Goal: Task Accomplishment & Management: Use online tool/utility

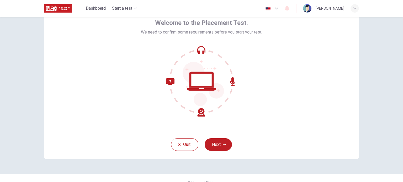
scroll to position [28, 0]
click at [220, 144] on button "Next" at bounding box center [217, 144] width 27 height 13
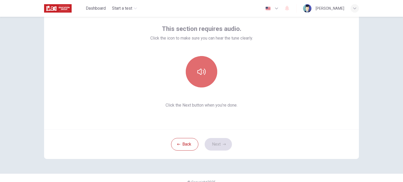
click at [201, 78] on button "button" at bounding box center [201, 71] width 31 height 31
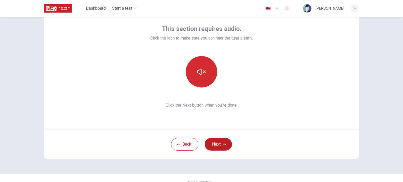
click at [201, 74] on icon "button" at bounding box center [201, 72] width 8 height 8
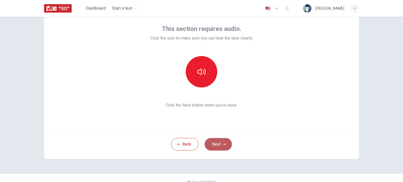
click at [217, 142] on button "Next" at bounding box center [217, 144] width 27 height 13
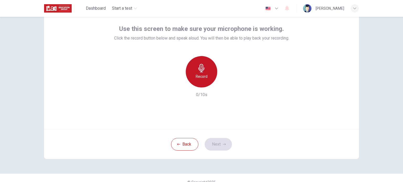
click at [198, 72] on icon "button" at bounding box center [201, 68] width 8 height 8
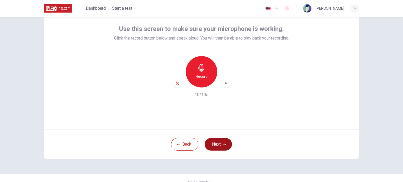
click at [220, 142] on button "Next" at bounding box center [217, 144] width 27 height 13
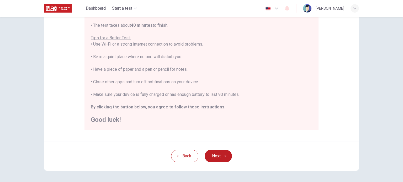
scroll to position [88, 0]
click at [213, 160] on button "Next" at bounding box center [217, 157] width 27 height 13
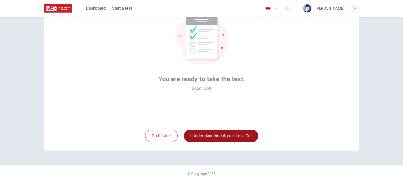
scroll to position [36, 0]
click at [236, 135] on button "I understand and agree. Let’s go!" at bounding box center [221, 136] width 74 height 13
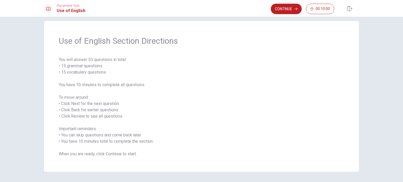
scroll to position [23, 0]
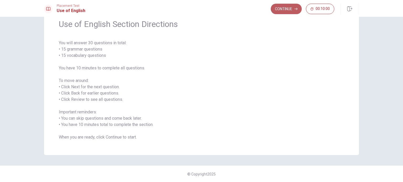
click at [293, 9] on button "Continue" at bounding box center [285, 9] width 31 height 10
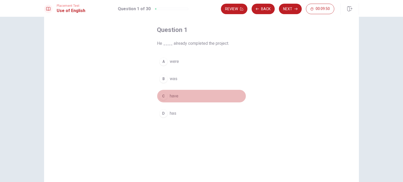
click at [164, 97] on div "C" at bounding box center [163, 96] width 8 height 8
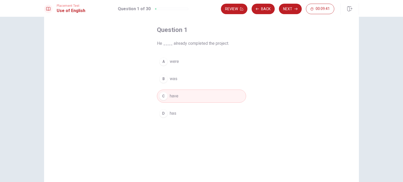
click at [175, 113] on button "D has" at bounding box center [201, 113] width 89 height 13
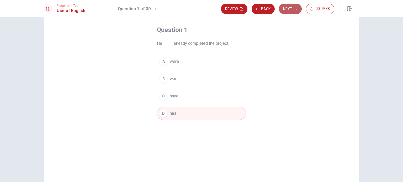
click at [291, 10] on button "Next" at bounding box center [290, 9] width 23 height 10
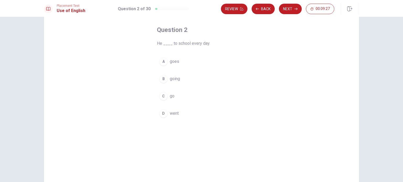
click at [164, 95] on div "C" at bounding box center [163, 96] width 8 height 8
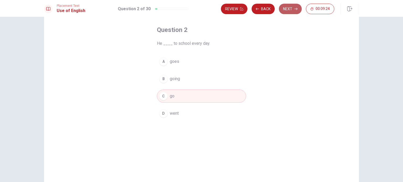
click at [295, 9] on icon "button" at bounding box center [295, 9] width 3 height 2
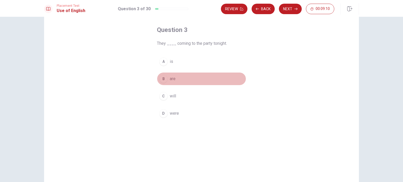
click at [163, 79] on div "B" at bounding box center [163, 79] width 8 height 8
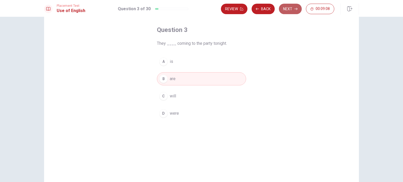
click at [288, 8] on button "Next" at bounding box center [290, 9] width 23 height 10
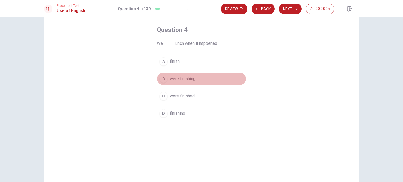
click at [187, 80] on span "were finishing" at bounding box center [183, 79] width 26 height 6
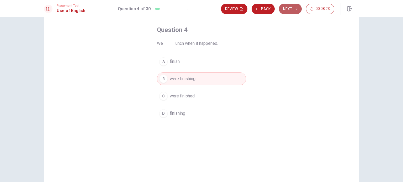
click at [292, 7] on button "Next" at bounding box center [290, 9] width 23 height 10
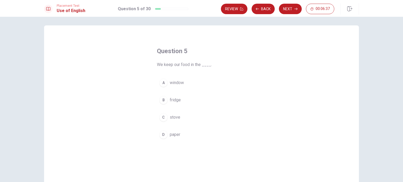
scroll to position [0, 0]
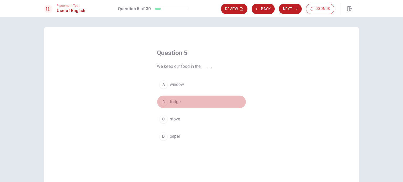
click at [164, 99] on div "B" at bounding box center [163, 102] width 8 height 8
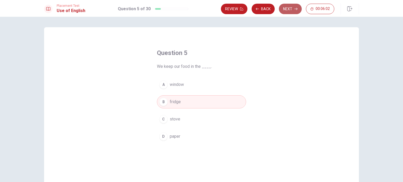
click at [291, 7] on button "Next" at bounding box center [290, 9] width 23 height 10
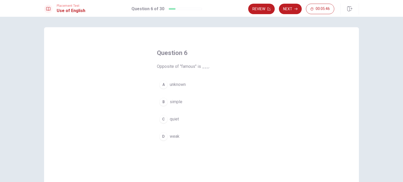
click at [157, 87] on button "A unknown" at bounding box center [201, 84] width 89 height 13
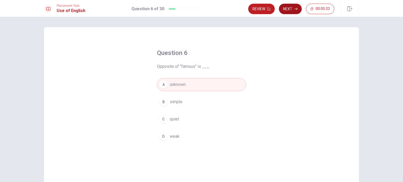
click at [289, 8] on button "Next" at bounding box center [290, 9] width 23 height 10
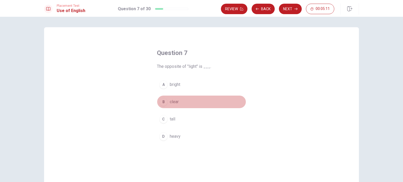
click at [165, 101] on div "B" at bounding box center [163, 102] width 8 height 8
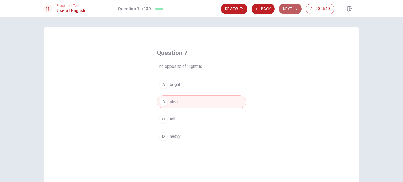
click at [291, 7] on button "Next" at bounding box center [290, 9] width 23 height 10
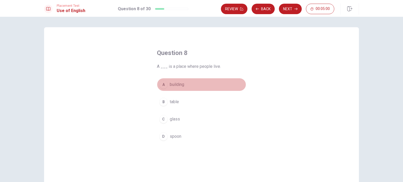
click at [180, 84] on span "building" at bounding box center [177, 85] width 14 height 6
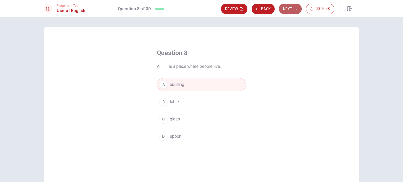
click at [290, 12] on button "Next" at bounding box center [290, 9] width 23 height 10
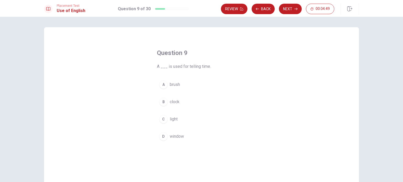
click at [176, 103] on span "clock" at bounding box center [175, 102] width 10 height 6
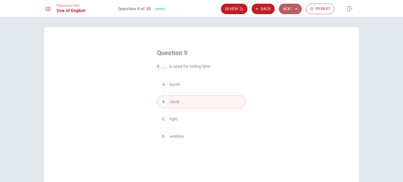
click at [290, 6] on button "Next" at bounding box center [290, 9] width 23 height 10
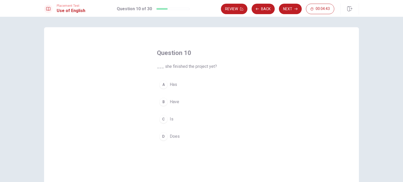
click at [173, 85] on span "Has" at bounding box center [173, 85] width 7 height 6
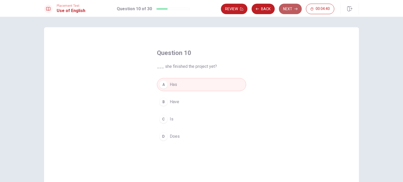
click at [288, 10] on button "Next" at bounding box center [290, 9] width 23 height 10
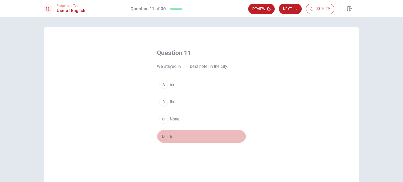
click at [164, 136] on div "D" at bounding box center [163, 136] width 8 height 8
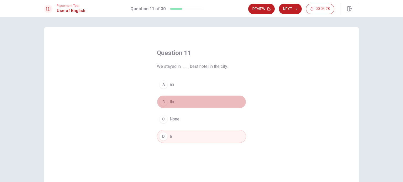
click at [168, 102] on button "B the" at bounding box center [201, 101] width 89 height 13
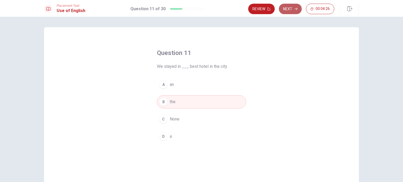
click at [299, 10] on button "Next" at bounding box center [290, 9] width 23 height 10
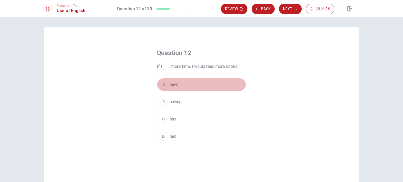
click at [173, 84] on span "have" at bounding box center [174, 85] width 9 height 6
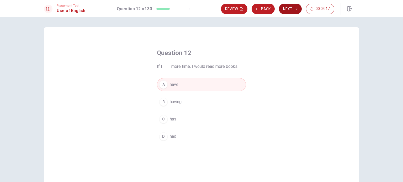
click at [285, 7] on button "Next" at bounding box center [290, 9] width 23 height 10
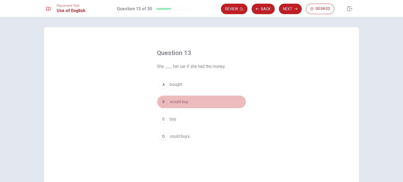
click at [182, 100] on span "would buy" at bounding box center [179, 102] width 19 height 6
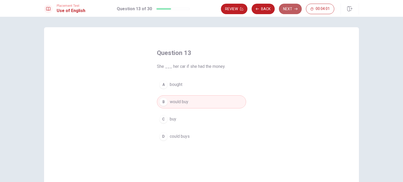
click at [292, 9] on button "Next" at bounding box center [290, 9] width 23 height 10
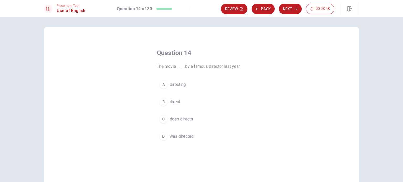
click at [172, 104] on span "direct" at bounding box center [175, 102] width 10 height 6
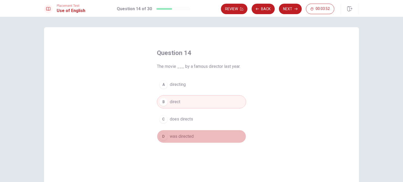
click at [181, 138] on span "was directed" at bounding box center [182, 136] width 24 height 6
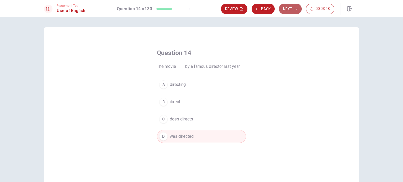
click at [291, 12] on button "Next" at bounding box center [290, 9] width 23 height 10
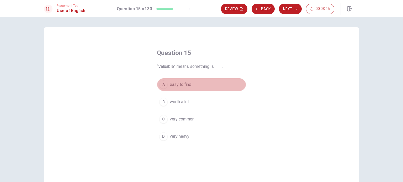
click at [183, 85] on span "easy to find" at bounding box center [180, 85] width 21 height 6
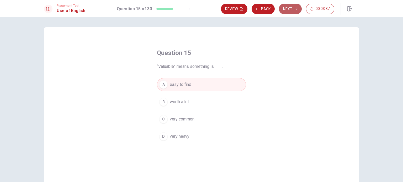
click at [295, 10] on icon "button" at bounding box center [295, 8] width 3 height 3
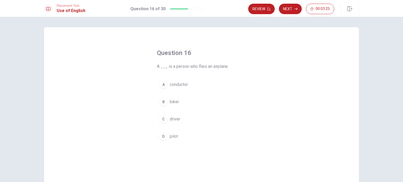
click at [171, 134] on span "pilot" at bounding box center [174, 136] width 8 height 6
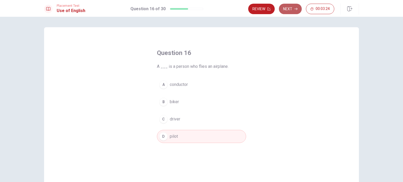
click at [282, 11] on button "Next" at bounding box center [290, 9] width 23 height 10
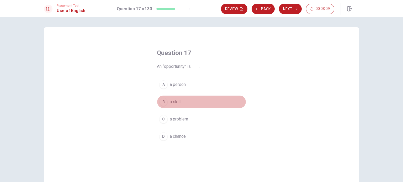
click at [175, 103] on span "a skill" at bounding box center [175, 102] width 11 height 6
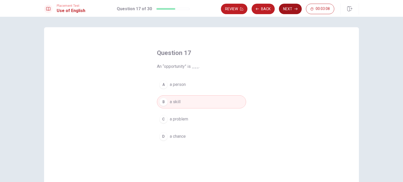
click at [291, 11] on button "Next" at bounding box center [290, 9] width 23 height 10
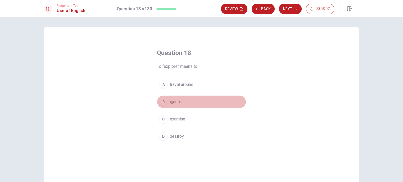
click at [170, 104] on span "ignore" at bounding box center [176, 102] width 12 height 6
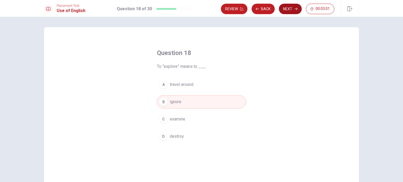
click at [292, 8] on button "Next" at bounding box center [290, 9] width 23 height 10
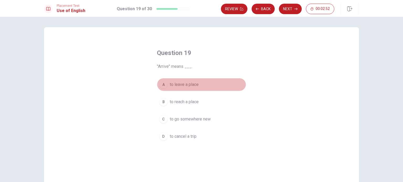
click at [191, 83] on span "to leave a place" at bounding box center [184, 85] width 29 height 6
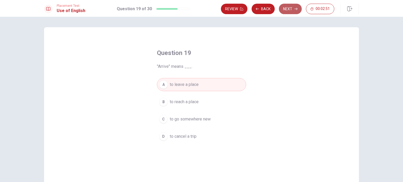
click at [292, 13] on button "Next" at bounding box center [290, 9] width 23 height 10
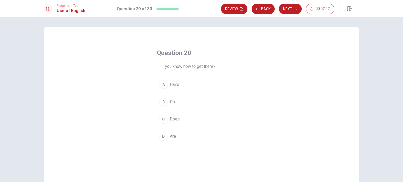
click at [171, 102] on span "Do" at bounding box center [172, 102] width 5 height 6
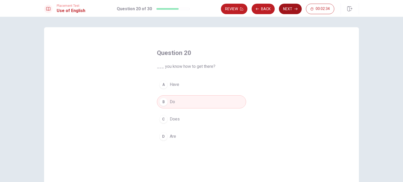
click at [289, 9] on button "Next" at bounding box center [290, 9] width 23 height 10
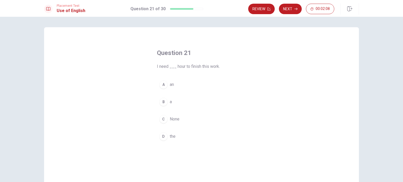
click at [162, 127] on div "A an B a C None D the" at bounding box center [201, 110] width 89 height 65
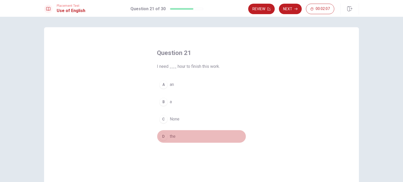
click at [164, 138] on div "D" at bounding box center [163, 136] width 8 height 8
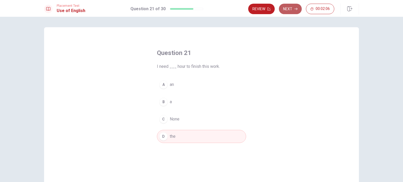
click at [290, 7] on button "Next" at bounding box center [290, 9] width 23 height 10
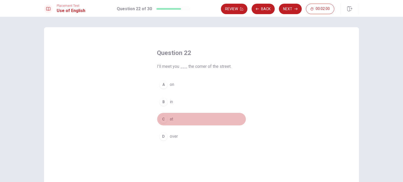
click at [162, 121] on div "C" at bounding box center [163, 119] width 8 height 8
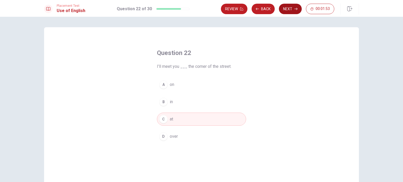
click at [291, 8] on button "Next" at bounding box center [290, 9] width 23 height 10
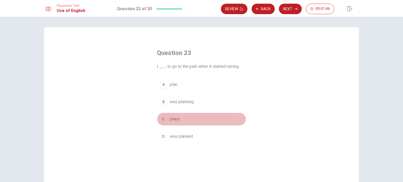
click at [166, 120] on button "C plans" at bounding box center [201, 119] width 89 height 13
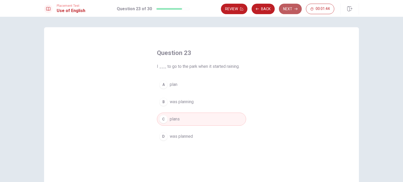
click at [289, 9] on button "Next" at bounding box center [290, 9] width 23 height 10
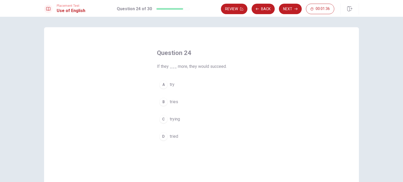
click at [161, 89] on button "A try" at bounding box center [201, 84] width 89 height 13
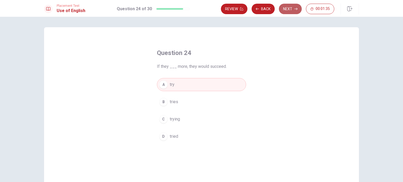
click at [293, 9] on button "Next" at bounding box center [290, 9] width 23 height 10
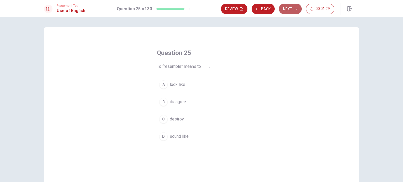
click at [289, 10] on button "Next" at bounding box center [290, 9] width 23 height 10
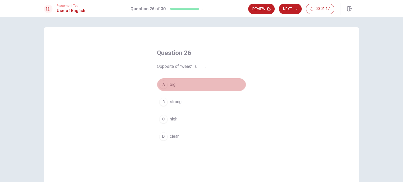
click at [164, 87] on div "A" at bounding box center [163, 84] width 8 height 8
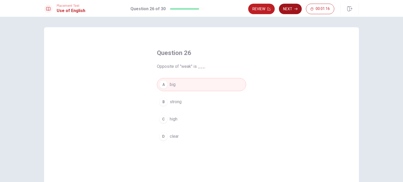
click at [290, 8] on button "Next" at bounding box center [290, 9] width 23 height 10
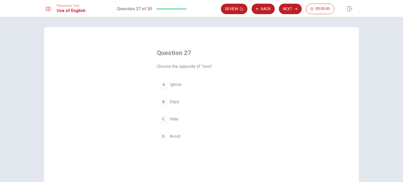
click at [164, 121] on div "C" at bounding box center [163, 119] width 8 height 8
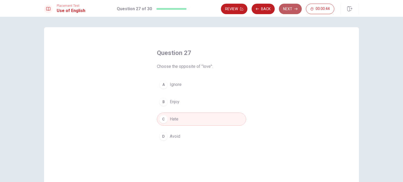
click at [285, 8] on button "Next" at bounding box center [290, 9] width 23 height 10
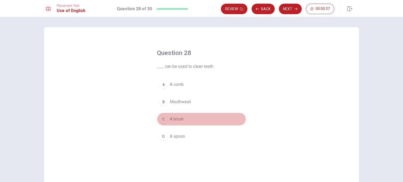
click at [160, 120] on div "C" at bounding box center [163, 119] width 8 height 8
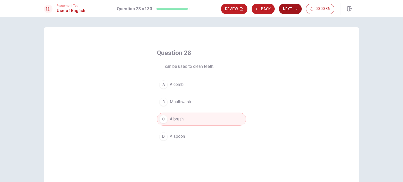
click at [289, 9] on button "Next" at bounding box center [290, 9] width 23 height 10
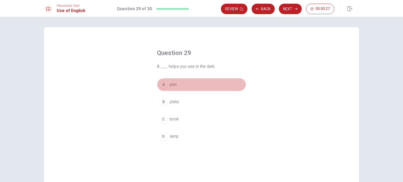
click at [173, 83] on span "pen" at bounding box center [173, 85] width 7 height 6
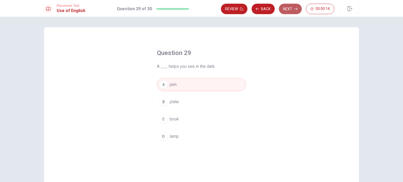
click at [291, 7] on button "Next" at bounding box center [290, 9] width 23 height 10
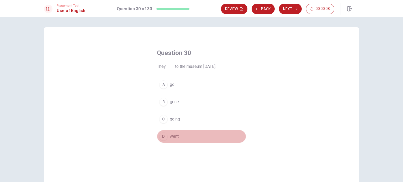
click at [167, 138] on button "D went" at bounding box center [201, 136] width 89 height 13
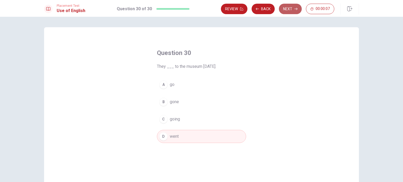
click at [294, 10] on icon "button" at bounding box center [295, 8] width 3 height 3
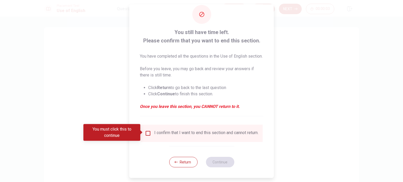
scroll to position [19, 0]
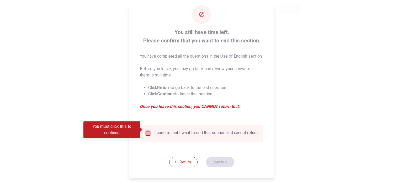
click at [148, 130] on input "You must click this to continue" at bounding box center [148, 133] width 6 height 6
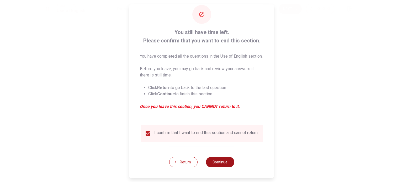
click at [224, 162] on button "Continue" at bounding box center [219, 162] width 28 height 10
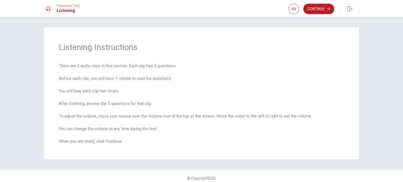
scroll to position [4, 0]
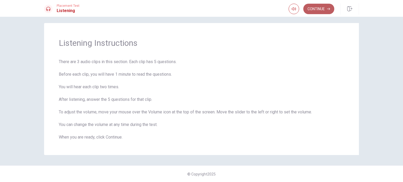
click at [329, 9] on icon "button" at bounding box center [328, 9] width 3 height 2
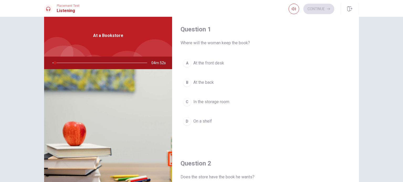
scroll to position [13, 0]
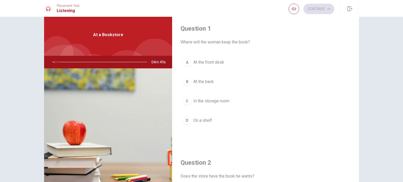
drag, startPoint x: 53, startPoint y: 62, endPoint x: 49, endPoint y: 62, distance: 4.2
click at [49, 62] on div at bounding box center [98, 62] width 105 height 13
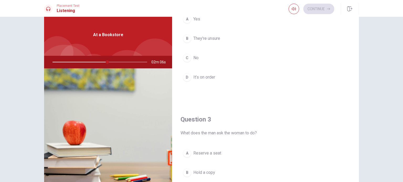
scroll to position [127, 0]
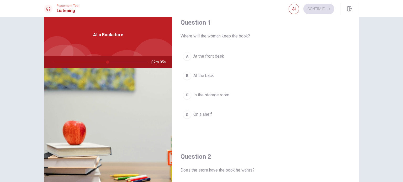
drag, startPoint x: 357, startPoint y: 63, endPoint x: 360, endPoint y: 31, distance: 31.9
click at [360, 31] on div "Question 1 Where will the woman keep the book? A At the front desk B At the bac…" at bounding box center [201, 105] width 331 height 182
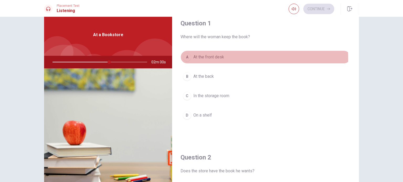
click at [201, 58] on span "At the front desk" at bounding box center [208, 57] width 31 height 6
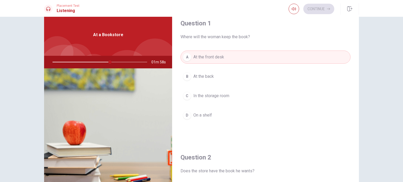
click at [217, 97] on span "In the storage room" at bounding box center [211, 96] width 36 height 6
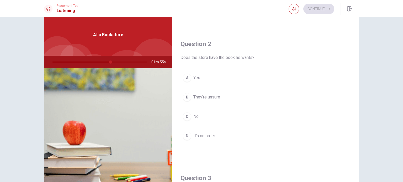
scroll to position [125, 0]
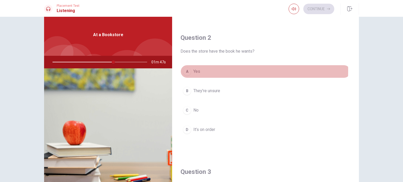
click at [201, 70] on button "A Yes" at bounding box center [265, 71] width 170 height 13
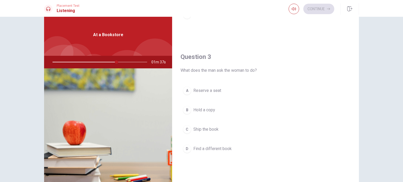
scroll to position [242, 0]
drag, startPoint x: 354, startPoint y: 96, endPoint x: 353, endPoint y: 106, distance: 9.7
click at [353, 106] on div "Question 3 What does the man ask the woman to do? A Reserve a seat B Hold a cop…" at bounding box center [265, 107] width 187 height 134
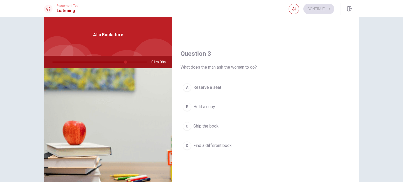
scroll to position [241, 0]
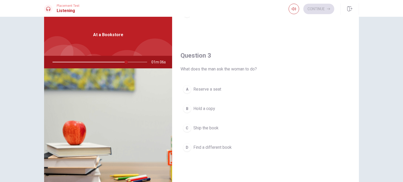
drag, startPoint x: 357, startPoint y: 103, endPoint x: 355, endPoint y: 88, distance: 15.7
click at [355, 88] on div "Question 1 Where will the woman keep the book? A At the front desk B At the bac…" at bounding box center [201, 105] width 331 height 182
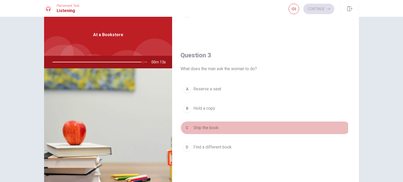
click at [208, 126] on span "Ship the book" at bounding box center [205, 128] width 25 height 6
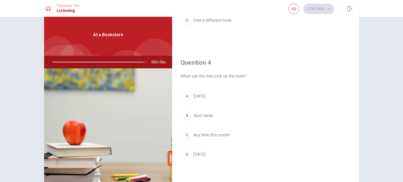
scroll to position [367, 0]
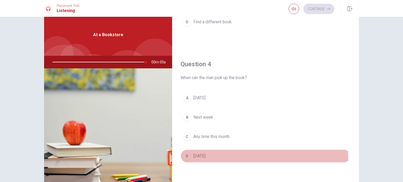
click at [182, 158] on button "D [DATE]" at bounding box center [265, 156] width 170 height 13
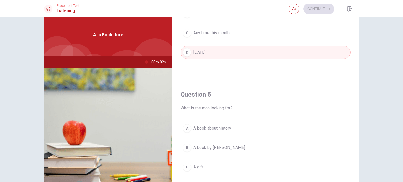
scroll to position [471, 0]
type input "0"
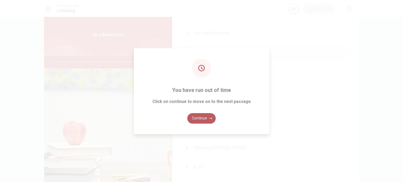
click at [203, 121] on button "Continue" at bounding box center [201, 118] width 28 height 10
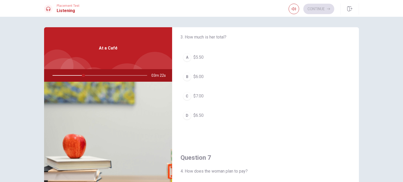
scroll to position [22, 0]
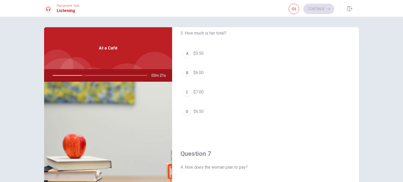
click at [198, 70] on span "$6.00" at bounding box center [198, 73] width 10 height 6
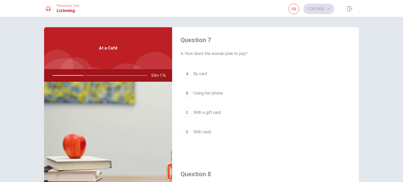
scroll to position [133, 0]
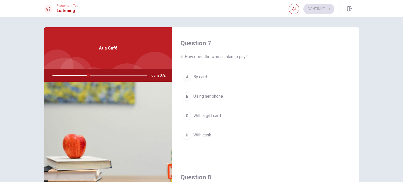
click at [200, 78] on span "By card" at bounding box center [200, 77] width 14 height 6
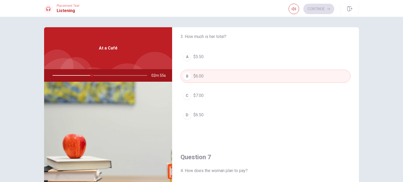
scroll to position [10, 0]
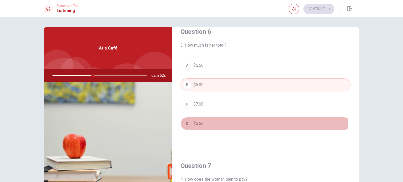
click at [191, 126] on button "D $6.50" at bounding box center [265, 123] width 170 height 13
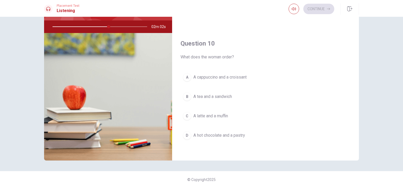
scroll to position [48, 0]
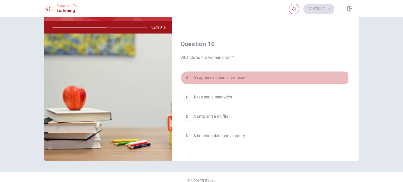
click at [230, 81] on button "A A [DEMOGRAPHIC_DATA] and a croissant" at bounding box center [265, 77] width 170 height 13
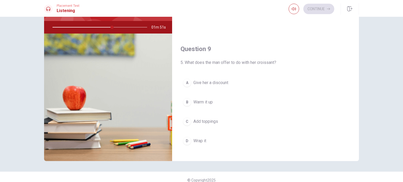
scroll to position [348, 0]
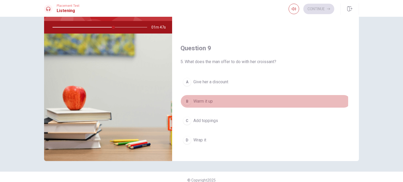
click at [200, 100] on span "Warm it up" at bounding box center [202, 101] width 19 height 6
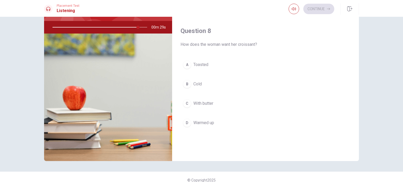
scroll to position [230, 0]
click at [196, 67] on span "Toasted" at bounding box center [200, 66] width 15 height 6
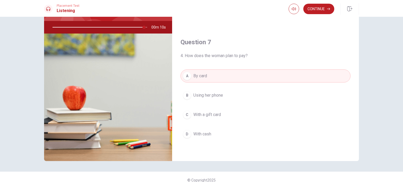
scroll to position [67, 0]
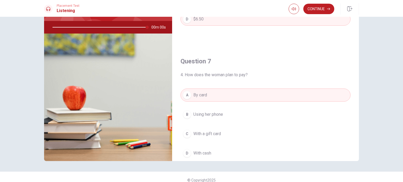
type input "0"
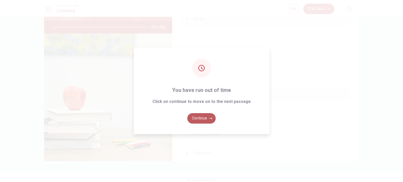
click at [211, 119] on icon "button" at bounding box center [210, 118] width 3 height 2
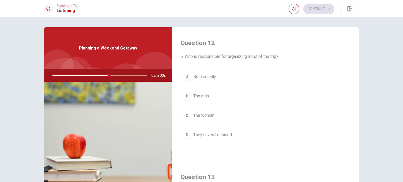
scroll to position [134, 0]
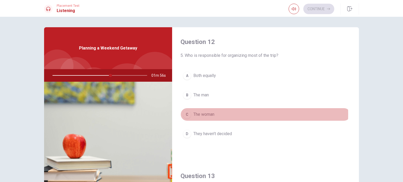
click at [187, 113] on div "C" at bounding box center [187, 114] width 8 height 8
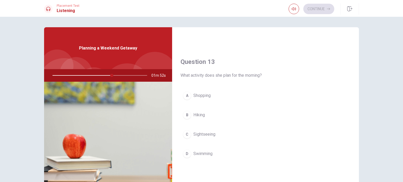
scroll to position [247, 0]
click at [198, 113] on span "Hiking" at bounding box center [199, 116] width 12 height 6
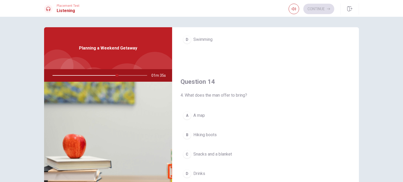
scroll to position [377, 0]
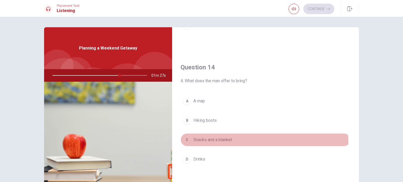
click at [229, 142] on button "C Snacks and a blanket" at bounding box center [265, 139] width 170 height 13
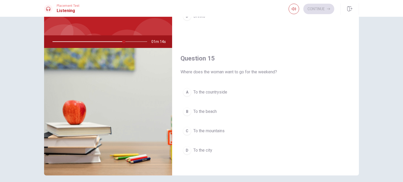
scroll to position [34, 0]
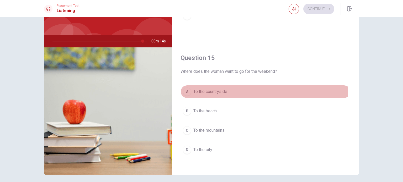
click at [217, 89] on span "To the countryside" at bounding box center [210, 92] width 34 height 6
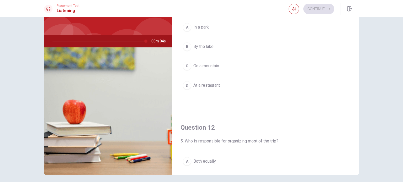
scroll to position [11, 0]
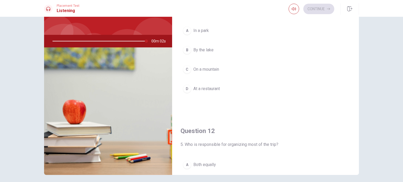
drag, startPoint x: 358, startPoint y: 30, endPoint x: 355, endPoint y: 21, distance: 8.9
click at [355, 21] on div "Question 11 3. Where does she suggest having lunch? A In a park B By the lake C…" at bounding box center [201, 84] width 331 height 182
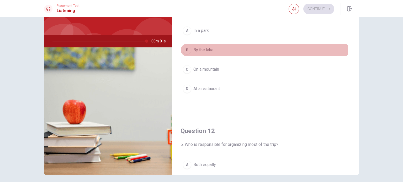
click at [194, 53] on button "B By the lake" at bounding box center [265, 50] width 170 height 13
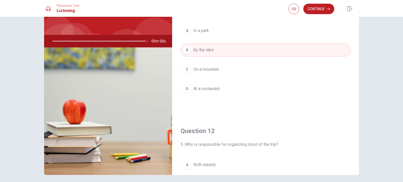
type input "0"
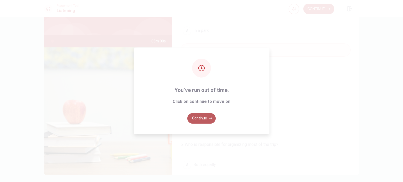
click at [205, 116] on button "Continue" at bounding box center [201, 118] width 28 height 10
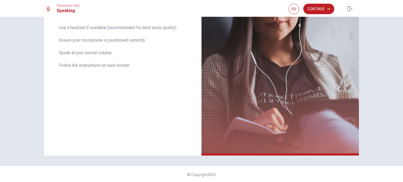
scroll to position [101, 0]
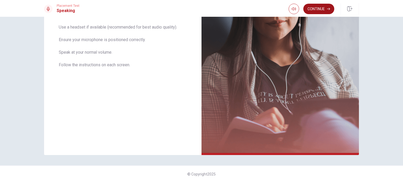
click at [327, 9] on icon "button" at bounding box center [328, 8] width 3 height 3
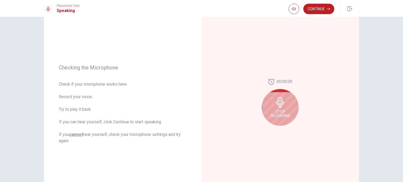
scroll to position [38, 0]
click at [279, 115] on span "Stop Recording" at bounding box center [280, 113] width 20 height 8
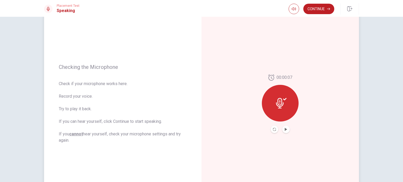
click at [286, 101] on div at bounding box center [280, 103] width 37 height 37
click at [285, 129] on icon "Play Audio" at bounding box center [285, 129] width 3 height 3
click at [319, 7] on button "Continue" at bounding box center [318, 9] width 31 height 10
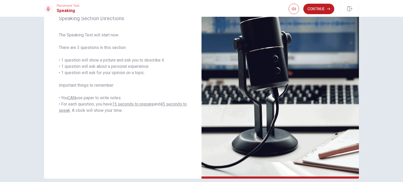
scroll to position [101, 0]
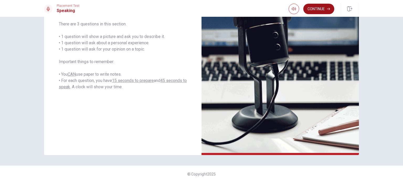
click at [329, 12] on button "Continue" at bounding box center [318, 9] width 31 height 10
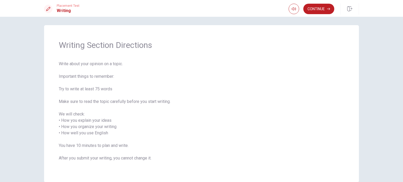
scroll to position [0, 0]
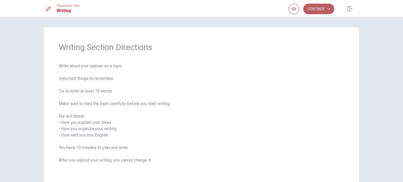
click at [328, 7] on button "Continue" at bounding box center [318, 9] width 31 height 10
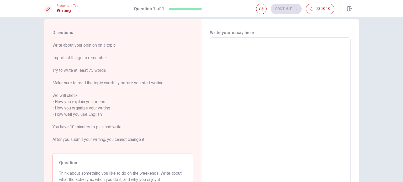
scroll to position [8, 0]
click at [250, 41] on div "x ​" at bounding box center [280, 114] width 140 height 154
type textarea "o"
type textarea "x"
type textarea "on"
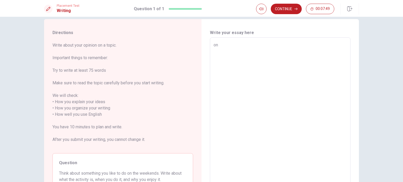
type textarea "x"
type textarea "on"
type textarea "x"
type textarea "on w"
type textarea "x"
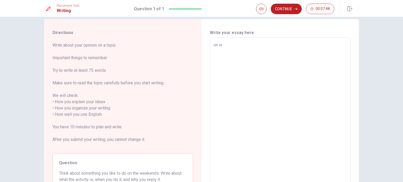
type textarea "on we"
type textarea "x"
type textarea "on wek"
type textarea "x"
type textarea "on wekk"
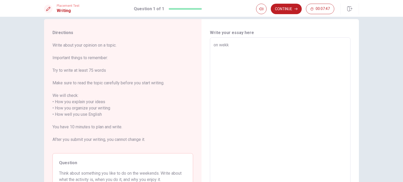
type textarea "x"
type textarea "on wekke"
type textarea "x"
type textarea "on wekken"
type textarea "x"
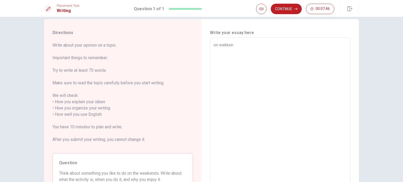
type textarea "on wekke"
type textarea "x"
type textarea "on wekk"
type textarea "x"
type textarea "on wek"
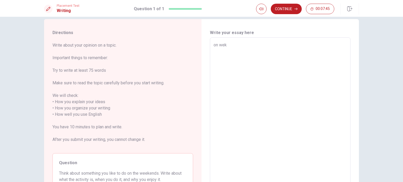
type textarea "x"
type textarea "on weke"
type textarea "x"
type textarea "on wekek"
type textarea "x"
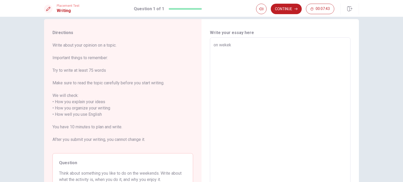
type textarea "on wekekn"
type textarea "x"
type textarea "on wekeknd"
type textarea "x"
type textarea "on wekeknds"
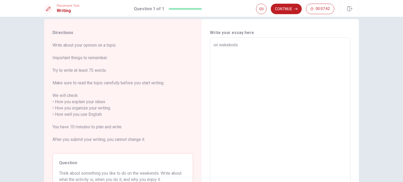
type textarea "x"
type textarea "on wekeknds,"
type textarea "x"
type textarea "on wekeknds,"
type textarea "x"
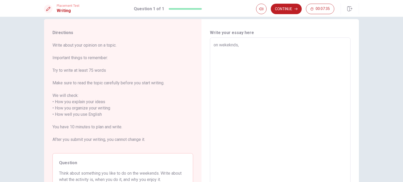
type textarea "on wekeknds, ı"
type textarea "x"
type textarea "on wekeknds, ı"
type textarea "x"
type textarea "on wekeknds, ı"
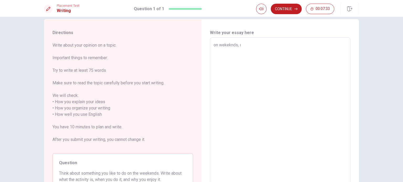
type textarea "x"
type textarea "on wekeknds,"
type textarea "x"
type textarea "on wekeknds,"
type textarea "x"
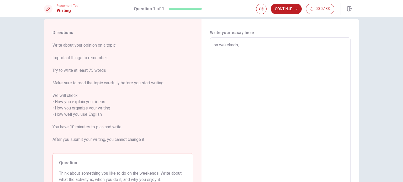
type textarea "on wekeknds"
type textarea "x"
type textarea "on wekeknd"
type textarea "x"
type textarea "on wekekn"
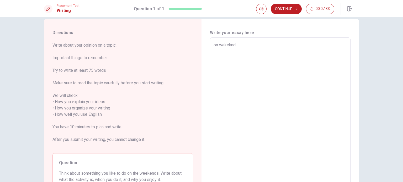
type textarea "x"
type textarea "on wekek"
type textarea "x"
type textarea "on weke"
type textarea "x"
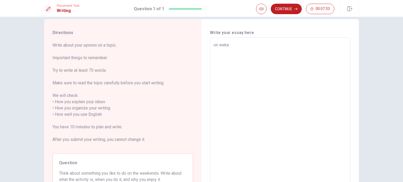
type textarea "on wek"
type textarea "x"
type textarea "on we"
type textarea "x"
type textarea "on w"
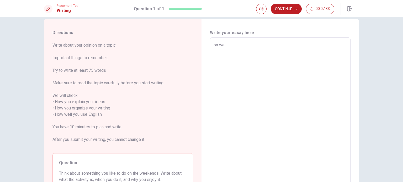
type textarea "x"
type textarea "on"
type textarea "x"
type textarea "on"
type textarea "x"
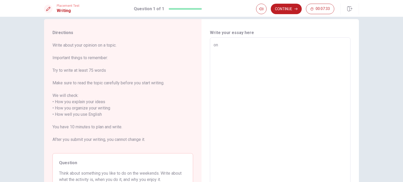
type textarea "o"
type textarea "x"
type textarea "O"
type textarea "x"
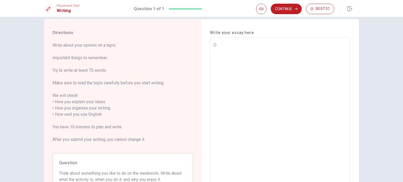
type textarea "On"
type textarea "x"
type textarea "On"
type textarea "x"
type textarea "On w"
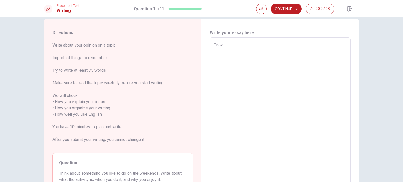
type textarea "x"
type textarea "On we"
type textarea "x"
type textarea "On wee"
type textarea "x"
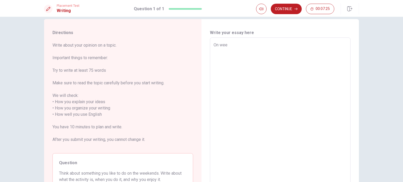
type textarea "On week"
type textarea "x"
type textarea "On weeke"
type textarea "x"
type textarea "On weeken"
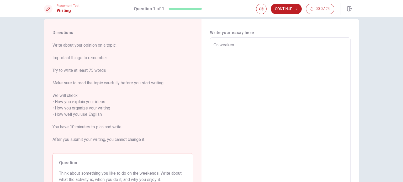
type textarea "x"
type textarea "On weekend"
type textarea "x"
type textarea "On weekends"
type textarea "x"
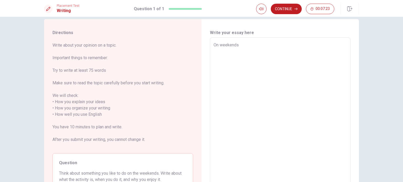
type textarea "On weekends."
type textarea "x"
type textarea "On weekends"
type textarea "x"
type textarea "On weekends,"
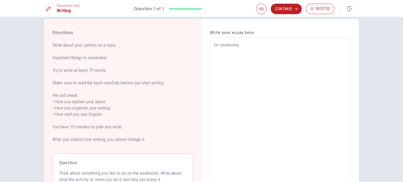
type textarea "x"
type textarea "On weekends,"
type textarea "x"
type textarea "On weekends, I"
type textarea "x"
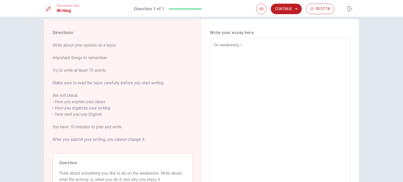
type textarea "On weekends, I"
type textarea "x"
type textarea "On weekends, I e"
type textarea "x"
type textarea "On weekends, I en"
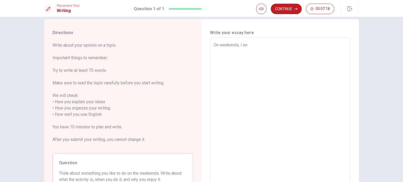
type textarea "x"
type textarea "On weekends, I enj"
type textarea "x"
type textarea "On weekends, I enjo"
type textarea "x"
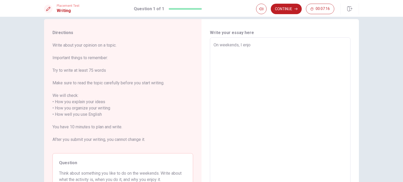
type textarea "On weekends, I enjoy"
type textarea "x"
type textarea "On weekends, I enjoy"
type textarea "x"
type textarea "On weekends, I enjoy d"
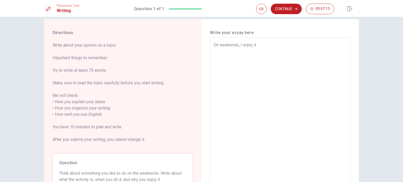
type textarea "x"
type textarea "On weekends, I enjoy do"
type textarea "x"
type textarea "On weekends, I enjoy don"
type textarea "x"
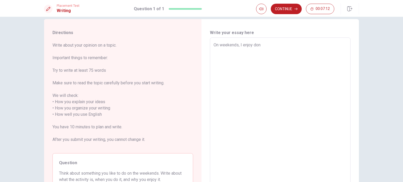
type textarea "On weekends, I enjoy doni"
type textarea "x"
type textarea "On weekends, I enjoy donif"
type textarea "x"
type textarea "On weekends, I enjoy doni"
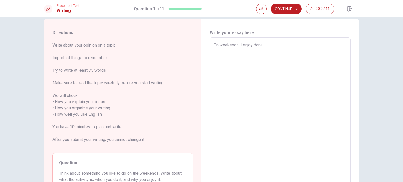
type textarea "x"
type textarea "On weekends, I enjoy donig"
type textarea "x"
type textarea "On weekends, I enjoy donig"
type textarea "x"
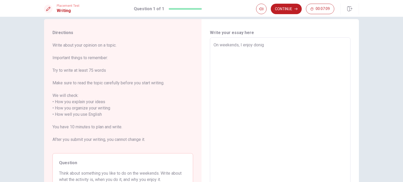
type textarea "On weekends, I enjoy donig"
type textarea "x"
type textarea "On weekends, I enjoy doni"
type textarea "x"
type textarea "On weekends, I enjoy don"
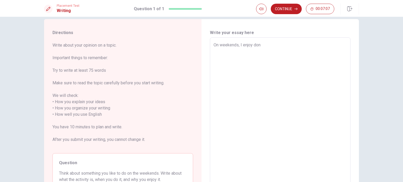
type textarea "x"
type textarea "On weekends, I enjoy do"
type textarea "x"
type textarea "On weekends, I enjoy doi"
type textarea "x"
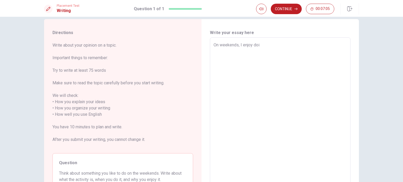
type textarea "On weekends, I enjoy doin"
type textarea "x"
type textarea "On weekends, I enjoy doinf"
type textarea "x"
type textarea "On weekends, I enjoy doinfg"
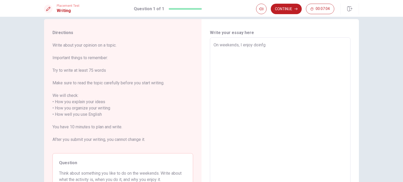
type textarea "x"
type textarea "On weekends, I enjoy doinf"
type textarea "x"
type textarea "On weekends, I enjoy doin"
type textarea "x"
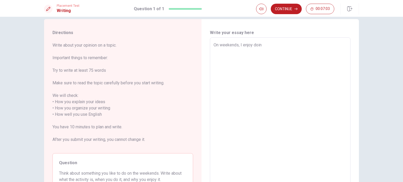
type textarea "On weekends, I enjoy doing"
type textarea "x"
type textarea "On weekends, I enjoy doing"
type textarea "x"
type textarea "On weekends, I enjoy doing d"
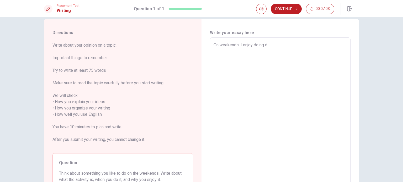
type textarea "x"
type textarea "On weekends, I enjoy doing di"
type textarea "x"
type textarea "On weekends, I enjoy doing dif"
type textarea "x"
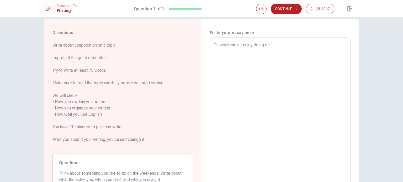
type textarea "On weekends, I enjoy doing diff"
type textarea "x"
type textarea "On weekends, I enjoy doing diffe"
type textarea "x"
type textarea "On weekends, I enjoy doing differ"
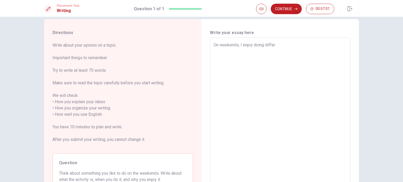
type textarea "x"
type textarea "On weekends, I enjoy doing differe"
type textarea "x"
type textarea "On weekends, I enjoy doing differen"
type textarea "x"
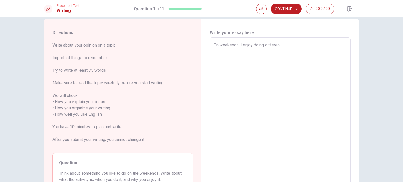
type textarea "On weekends, I enjoy doing different"
type textarea "x"
type textarea "On weekends, I enjoy doing different"
type textarea "x"
type textarea "On weekends, I enjoy doing different a"
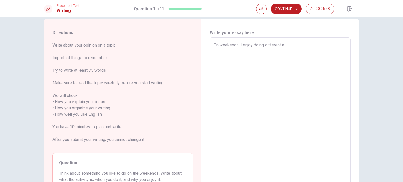
type textarea "x"
type textarea "On weekends, I enjoy doing different ac"
type textarea "x"
type textarea "On weekends, I enjoy doing different act"
type textarea "x"
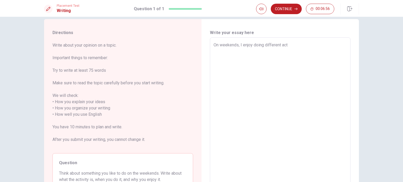
type textarea "On weekends, I enjoy doing different acti"
type textarea "x"
type textarea "On weekends, I enjoy doing different activ"
type textarea "x"
type textarea "On weekends, I enjoy doing different activi"
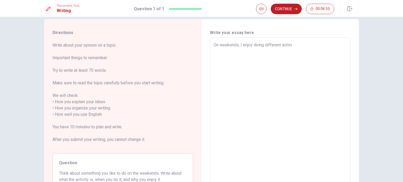
type textarea "x"
type textarea "On weekends, I enjoy doing different activit"
type textarea "x"
type textarea "On weekends, I enjoy doing different activiti"
type textarea "x"
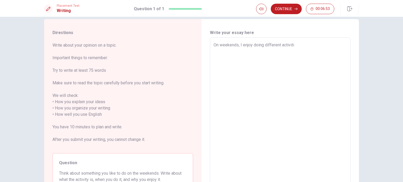
type textarea "On weekends, I enjoy doing different activitie"
type textarea "x"
type textarea "On weekends, I enjoy doing different activities"
click at [311, 44] on textarea "On weekends, I enjoy doing different activities. I enjou drinkink coffee" at bounding box center [279, 114] width 133 height 145
click at [326, 44] on textarea "On weekends, I enjoy doing different activities. I enjoy drinkink coffee" at bounding box center [279, 114] width 133 height 145
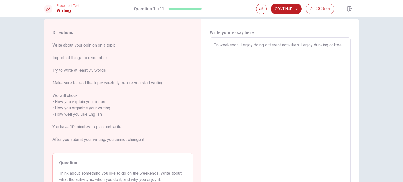
click at [337, 45] on textarea "On weekends, I enjoy doing different activities. I enjoy drinking coffee" at bounding box center [279, 114] width 133 height 145
click at [338, 45] on textarea "On weekends, I enjoy doing different activities. I enjoy drinking coffee" at bounding box center [279, 114] width 133 height 145
click at [340, 45] on textarea "On weekends, I enjoy doing different activities. I enjoy drinking coffee" at bounding box center [279, 114] width 133 height 145
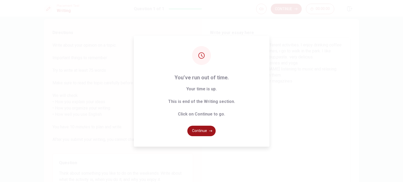
click at [205, 133] on button "Continue" at bounding box center [201, 131] width 28 height 10
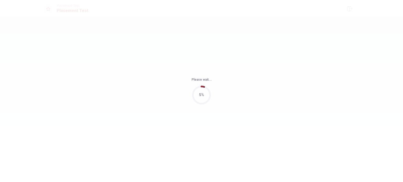
scroll to position [0, 0]
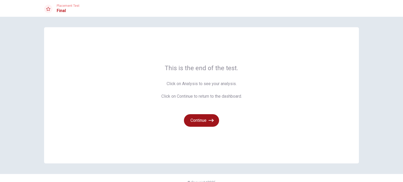
click at [201, 120] on button "Continue" at bounding box center [201, 120] width 35 height 13
